Goal: Entertainment & Leisure: Consume media (video, audio)

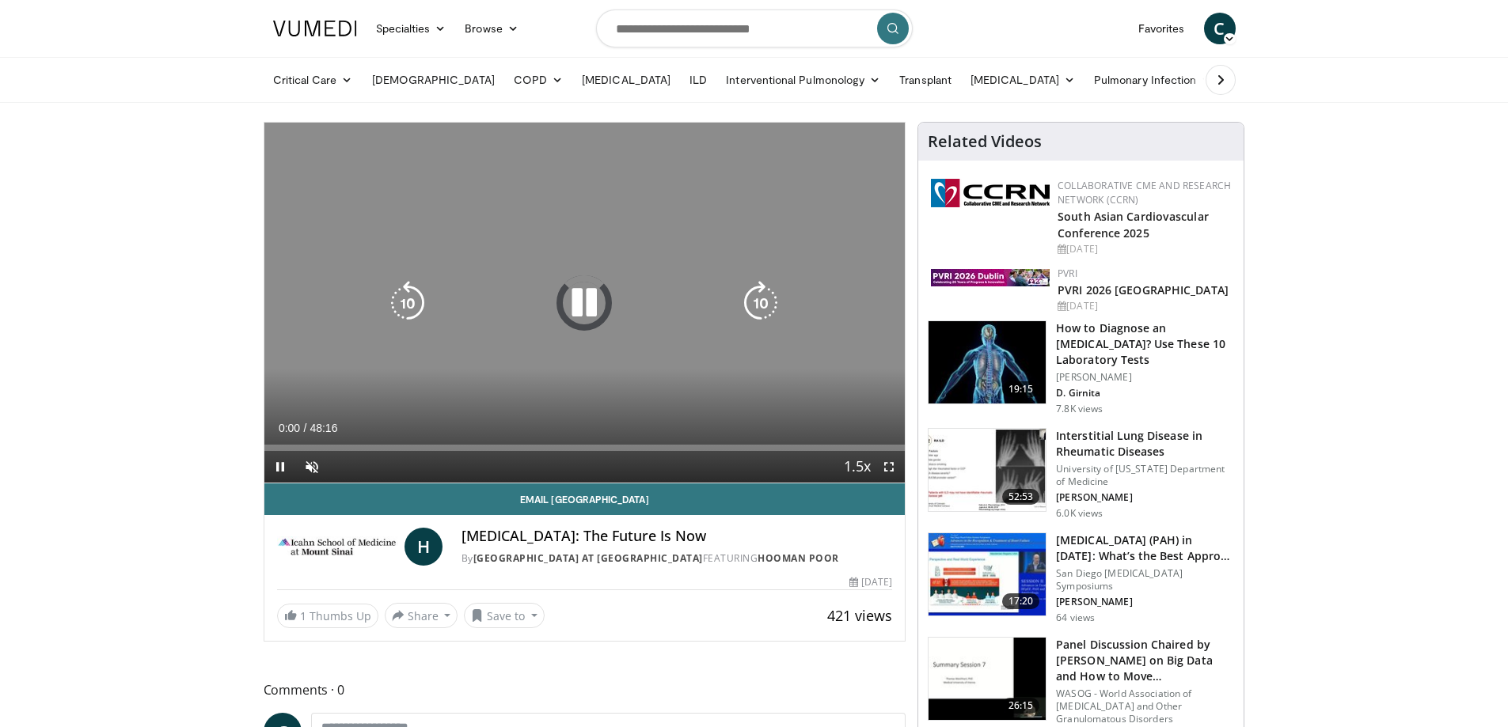
click at [579, 304] on icon "Video Player" at bounding box center [584, 303] width 44 height 44
